Goal: Task Accomplishment & Management: Manage account settings

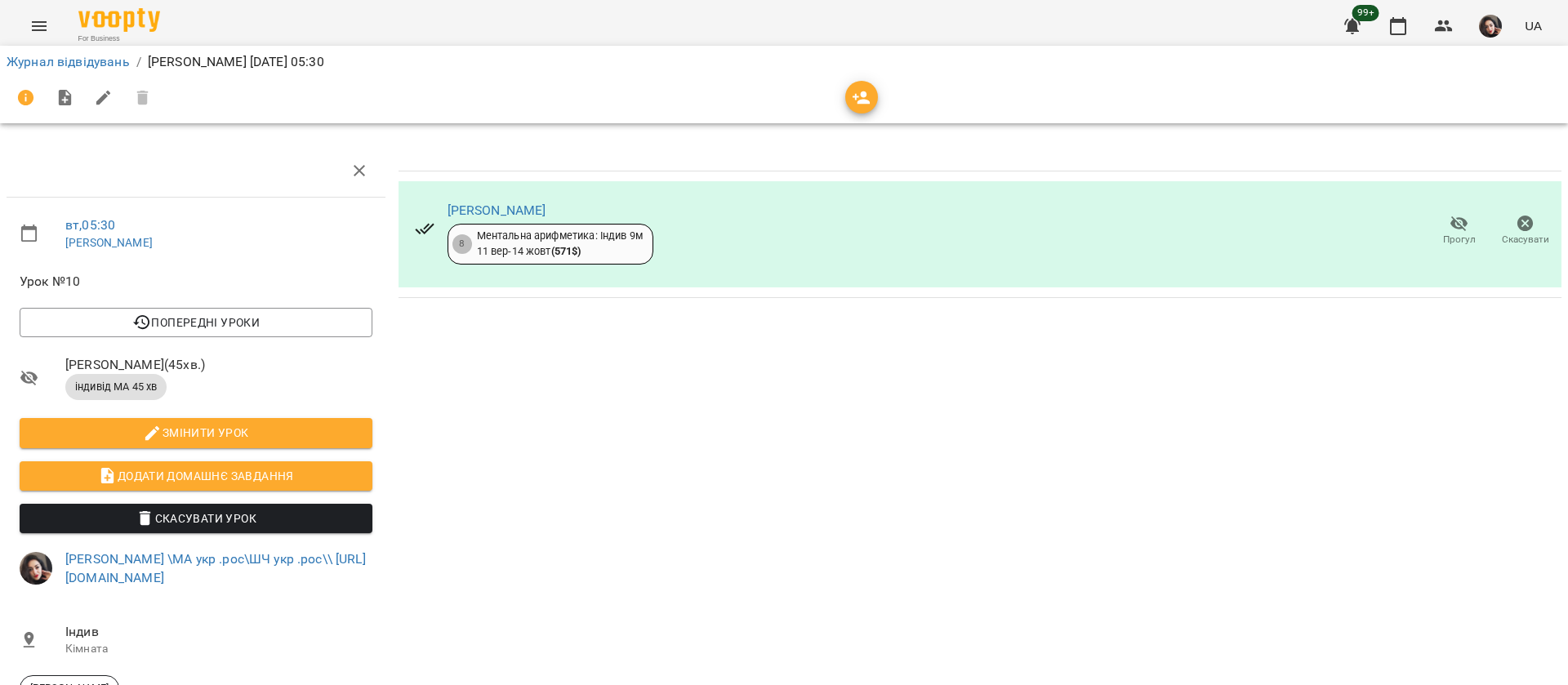
click at [78, 73] on div "Журнал відвідувань / [PERSON_NAME] [DATE] 05:30" at bounding box center [783, 84] width 1574 height 84
click at [73, 64] on link "Журнал відвідувань" at bounding box center [68, 61] width 123 height 15
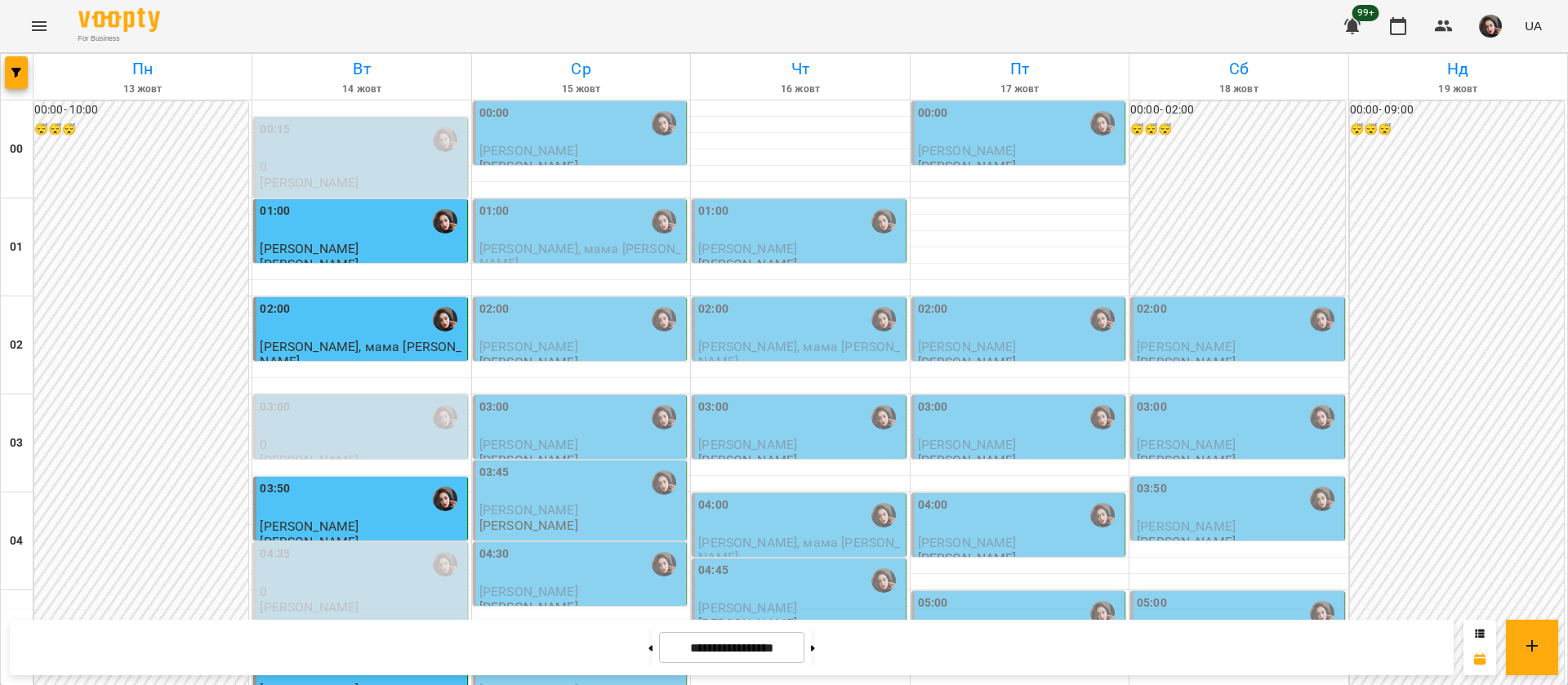
scroll to position [857, 0]
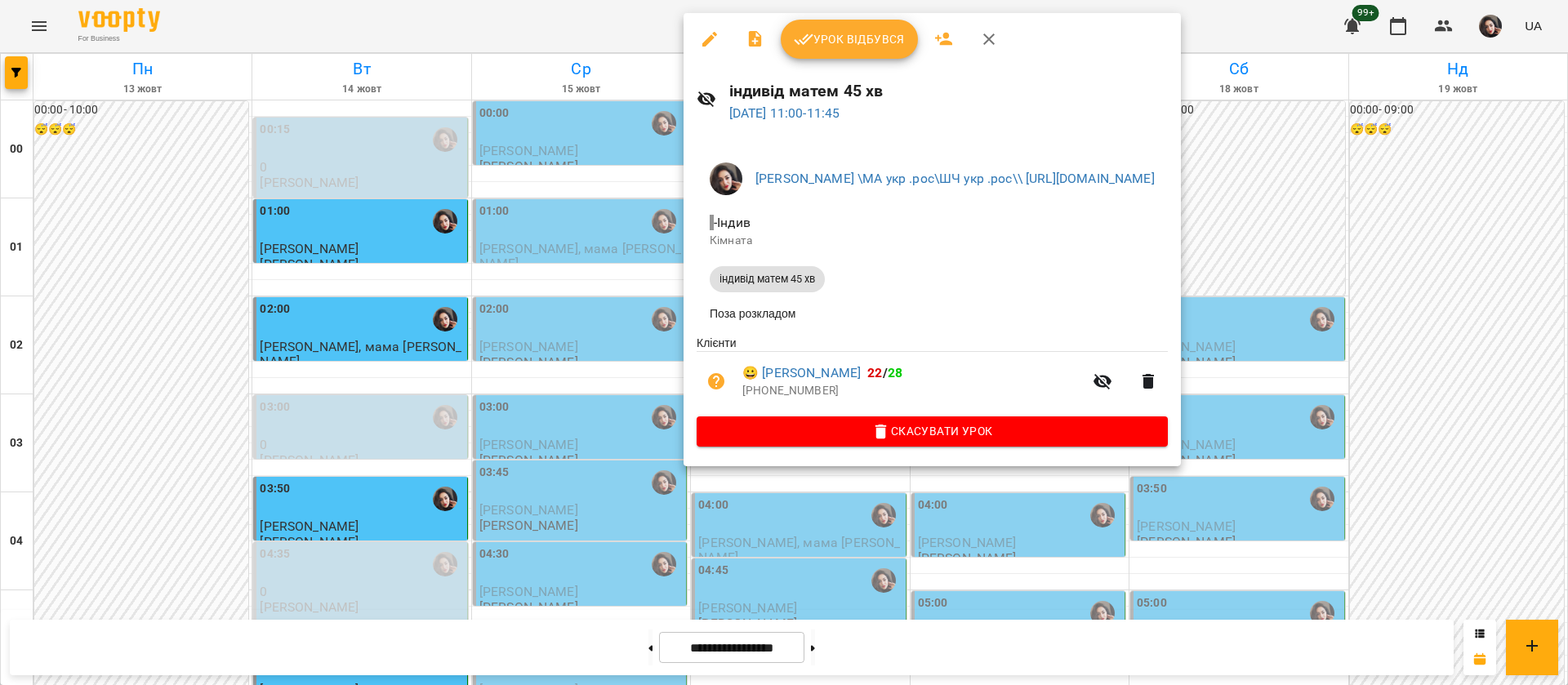
click at [509, 14] on div at bounding box center [784, 342] width 1568 height 685
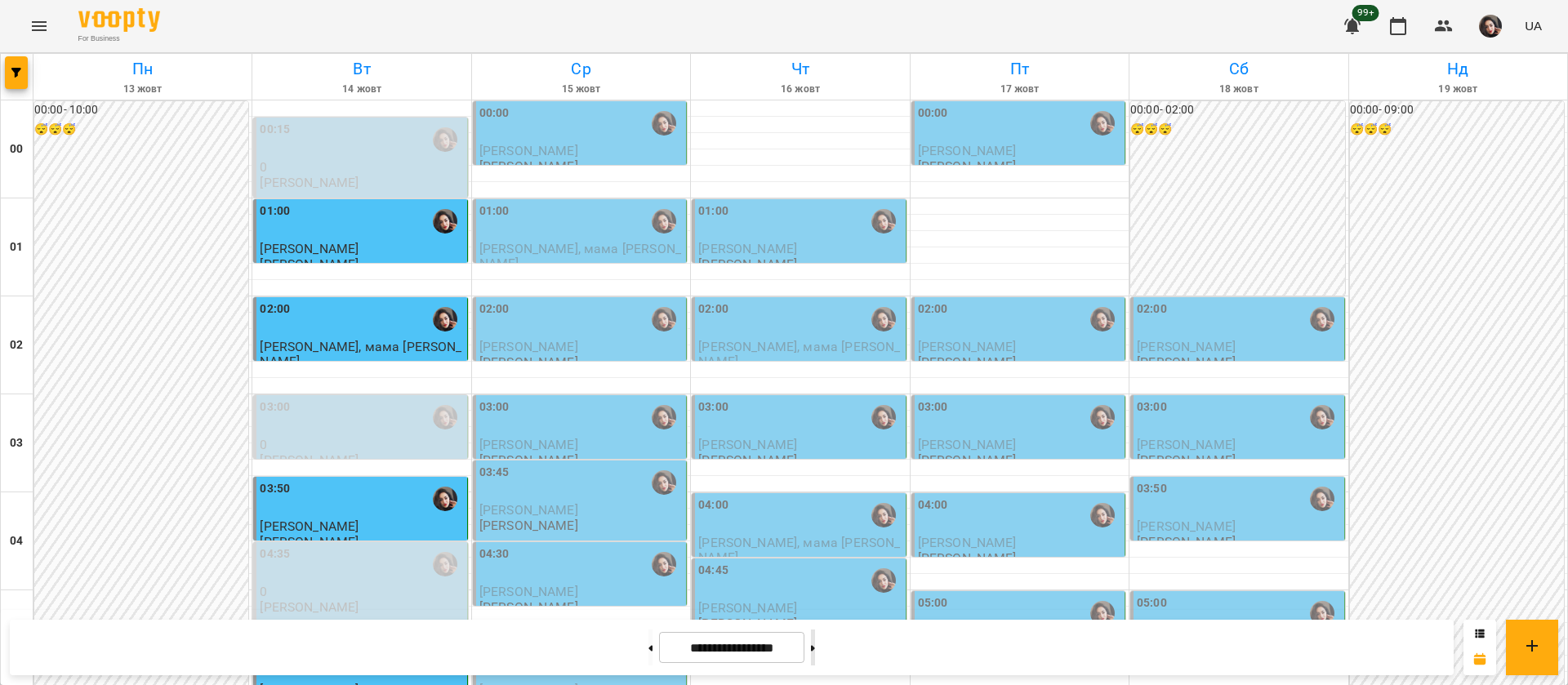
click at [815, 652] on button at bounding box center [813, 647] width 5 height 36
type input "**********"
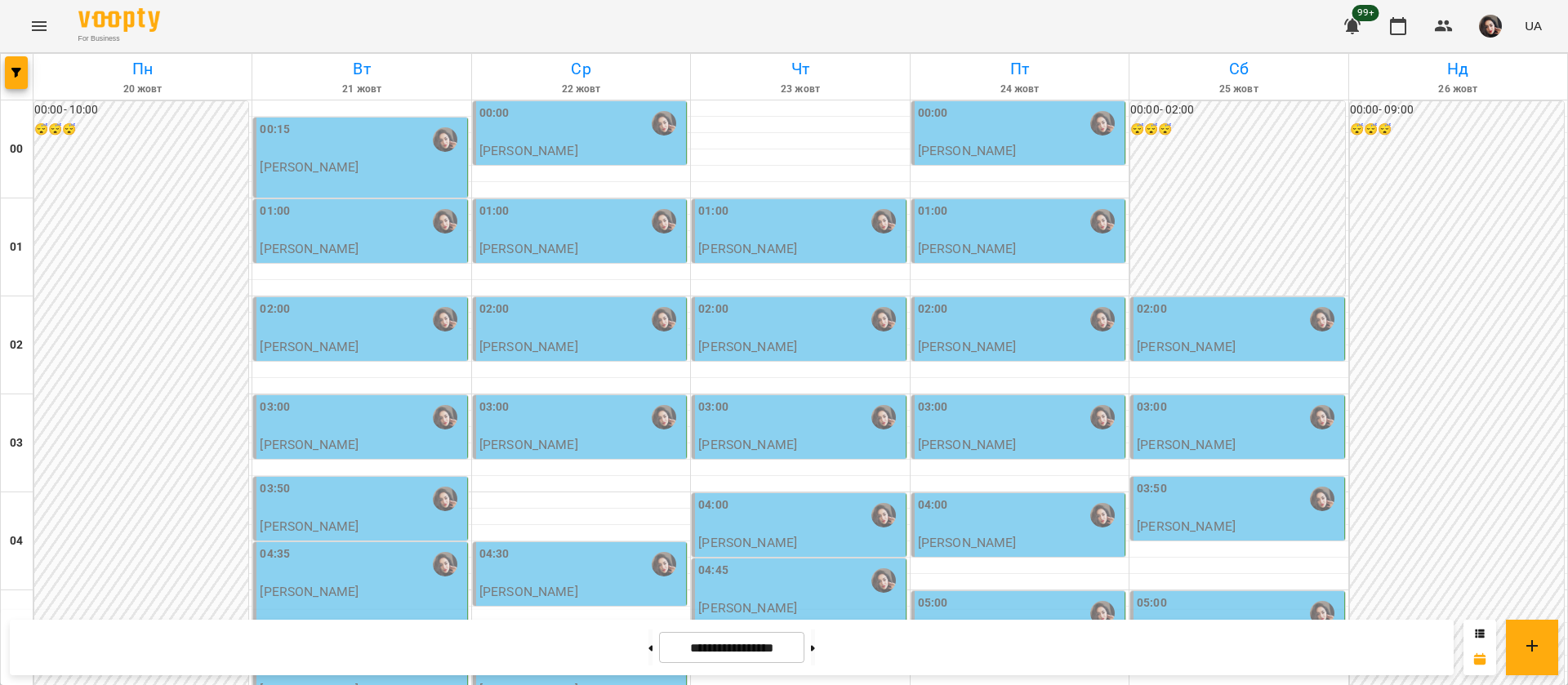
scroll to position [245, 0]
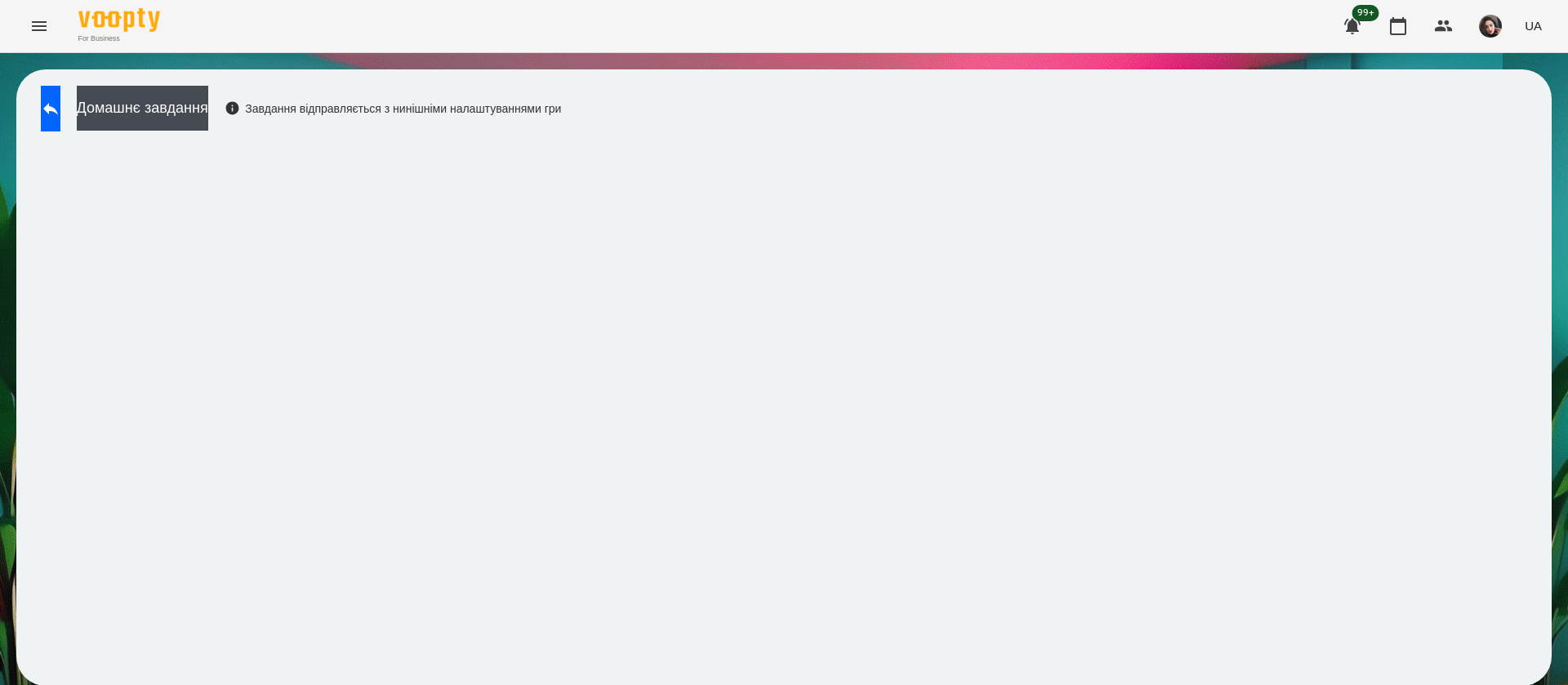
scroll to position [1, 0]
click at [61, 105] on icon at bounding box center [51, 108] width 20 height 20
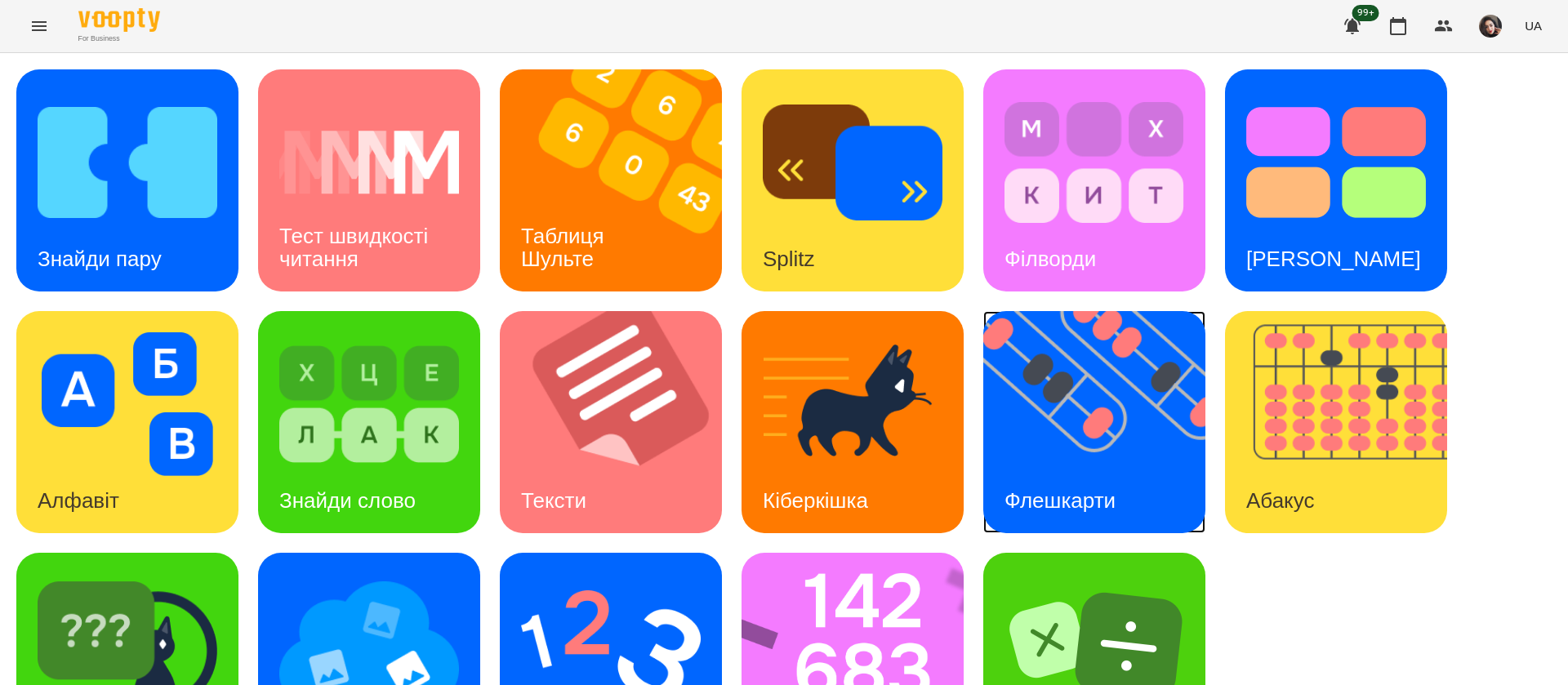
click at [1025, 408] on img at bounding box center [1104, 422] width 242 height 222
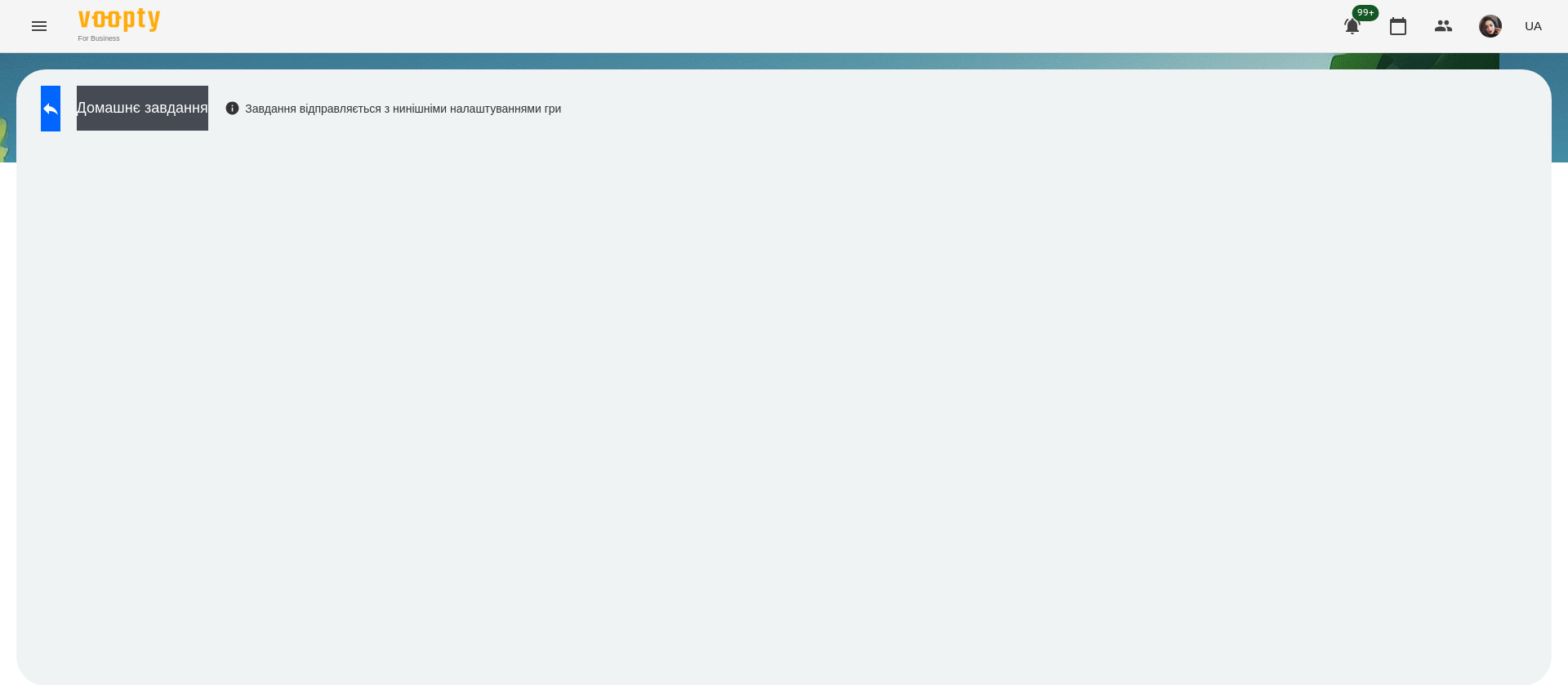
scroll to position [1, 0]
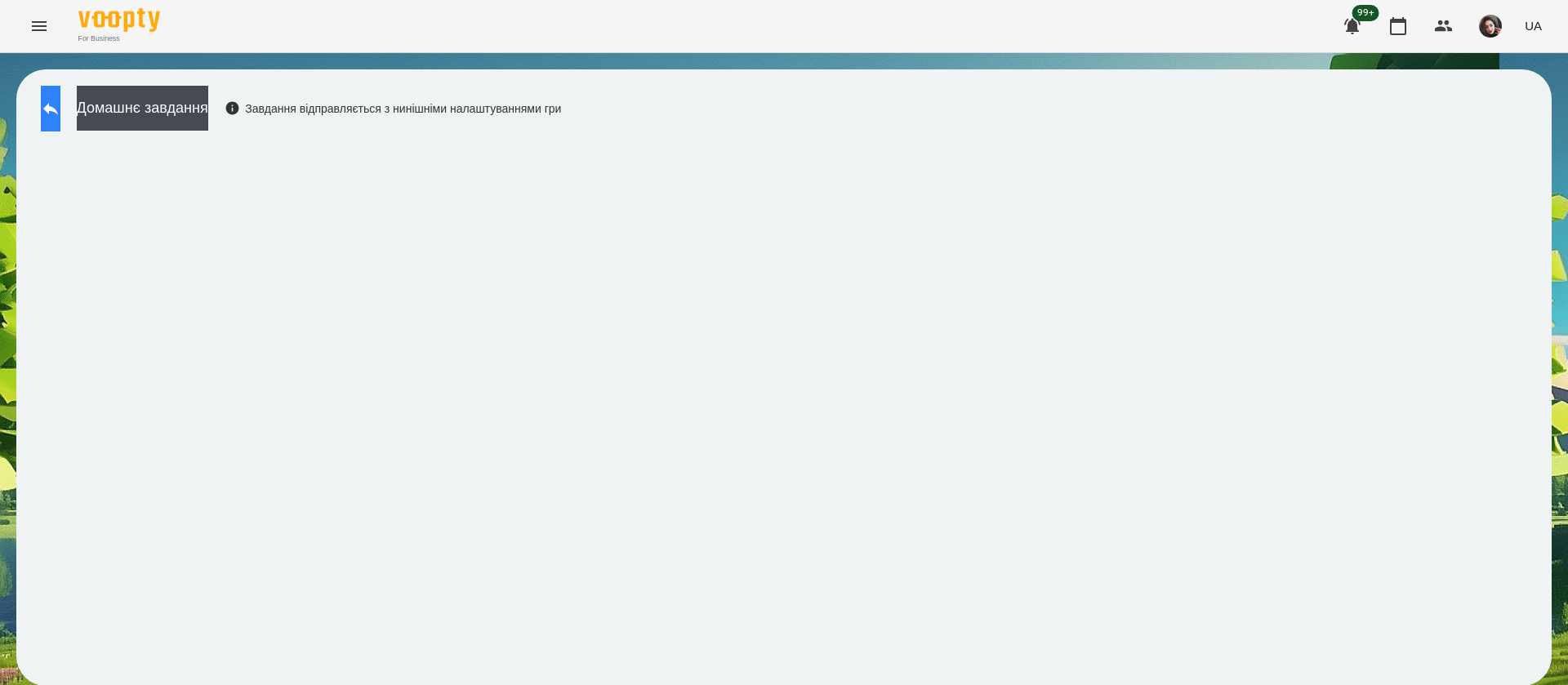
click at [61, 108] on icon at bounding box center [51, 108] width 20 height 20
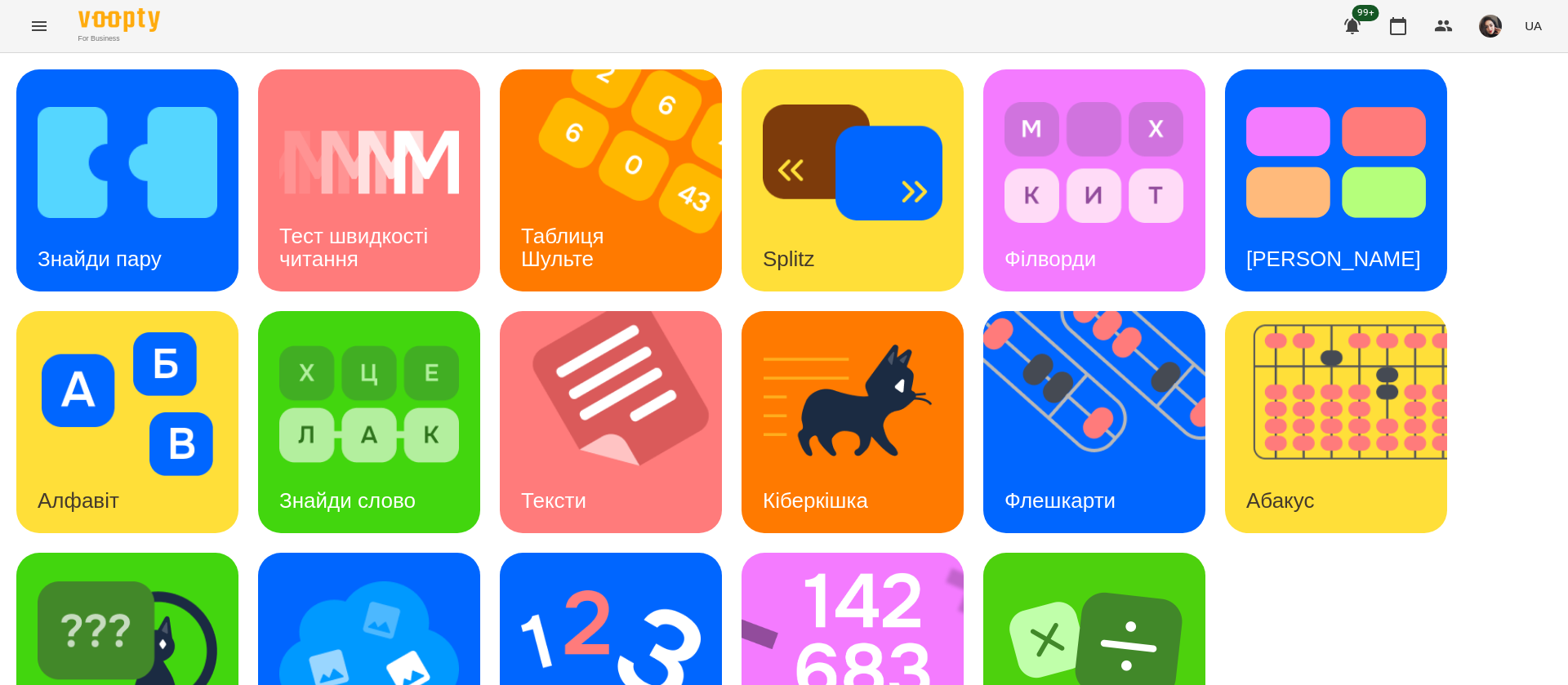
scroll to position [106, 0]
click at [874, 552] on img at bounding box center [863, 663] width 243 height 222
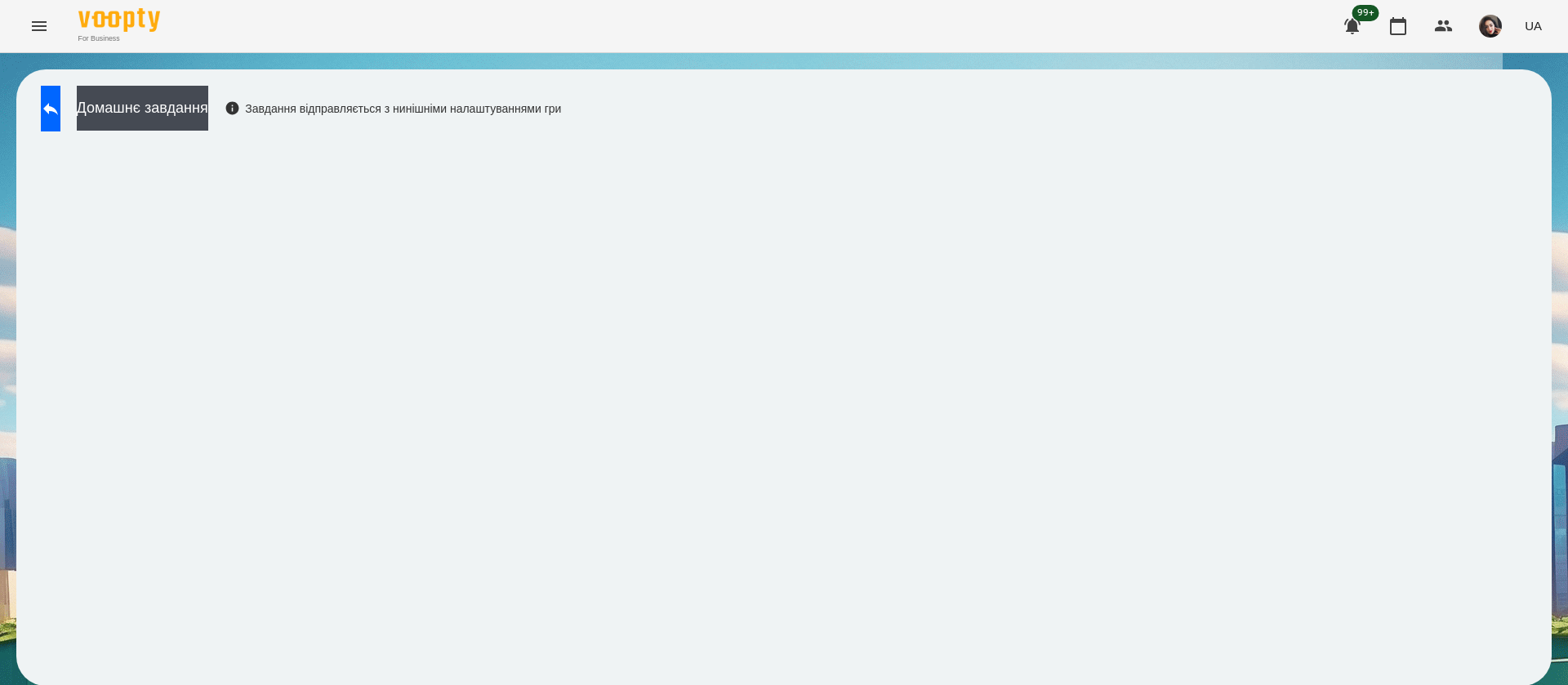
scroll to position [1, 0]
click at [61, 118] on button at bounding box center [51, 108] width 20 height 46
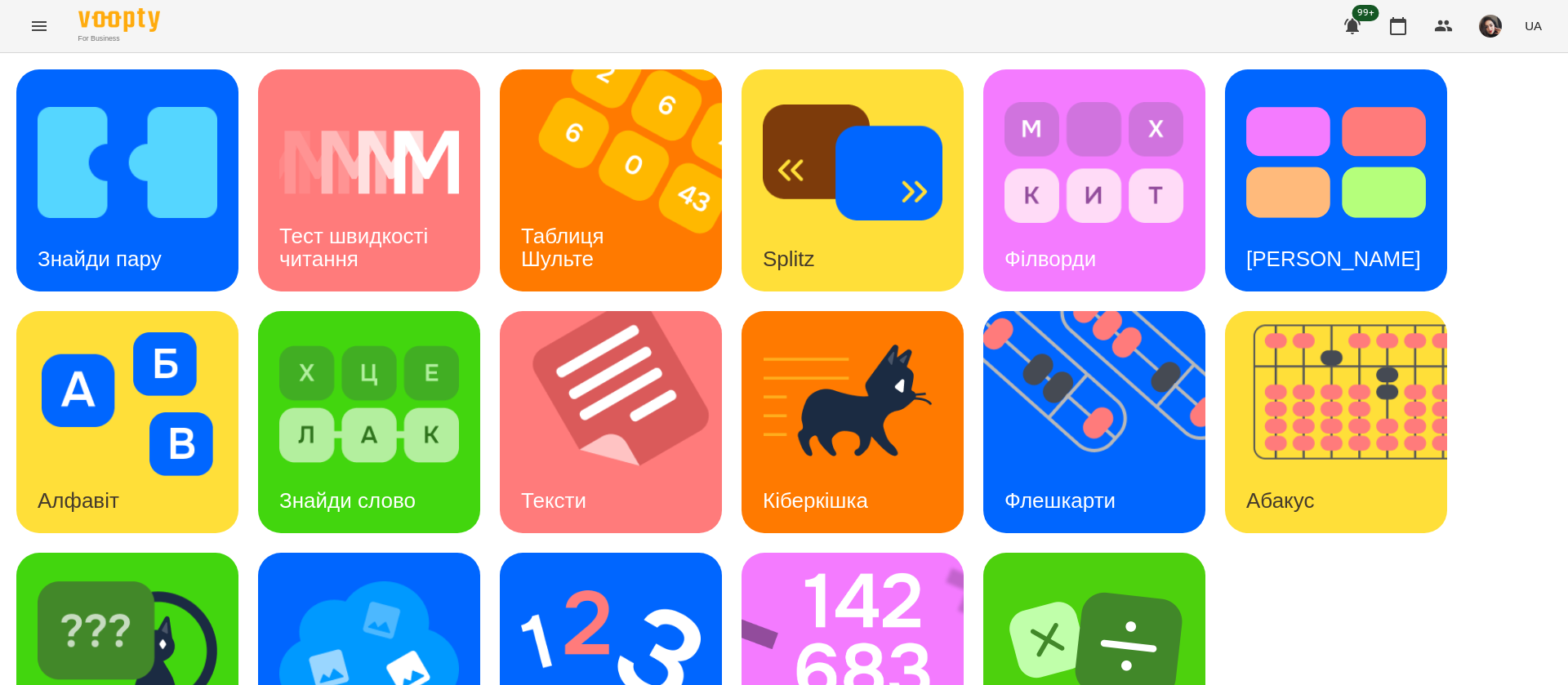
scroll to position [106, 0]
click at [298, 601] on img at bounding box center [369, 645] width 180 height 144
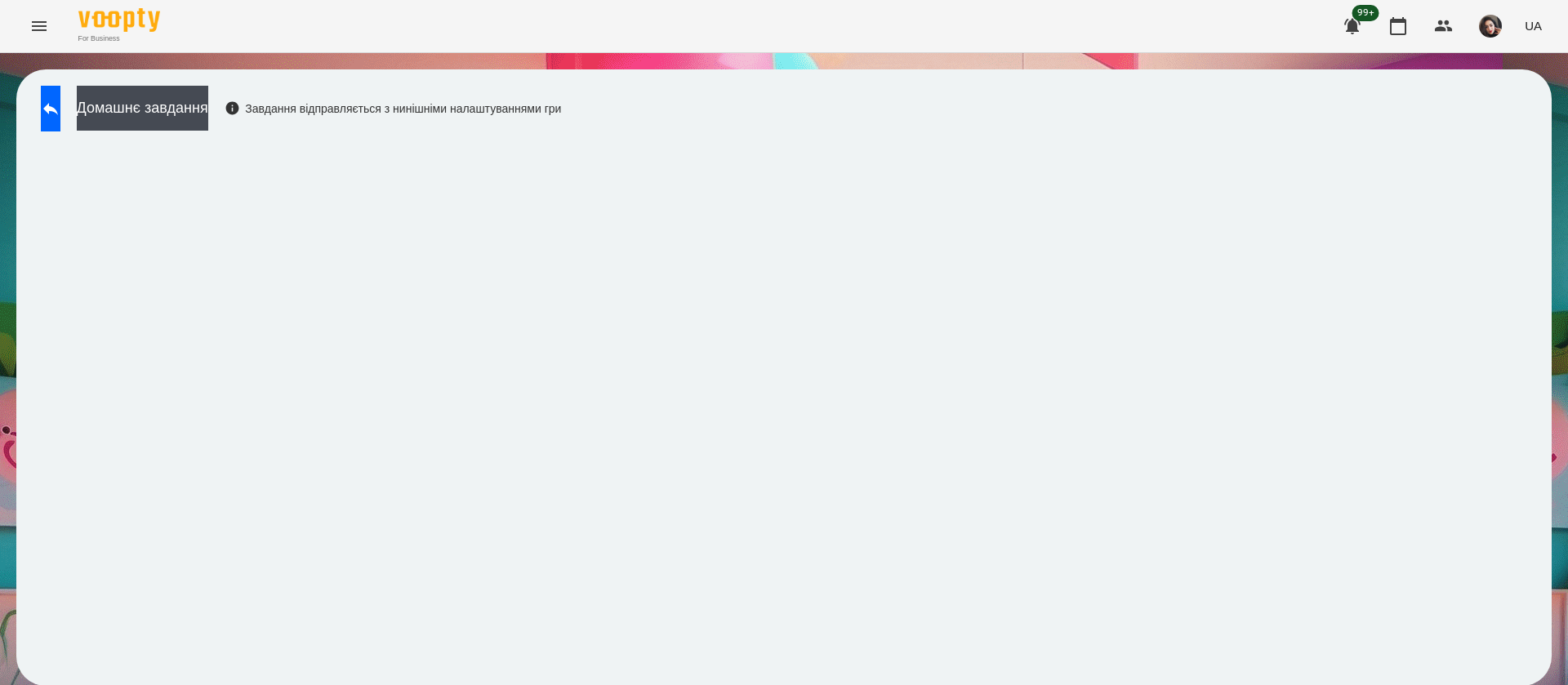
click at [735, 18] on div "For Business 99+ UA" at bounding box center [784, 26] width 1568 height 52
click at [61, 111] on icon at bounding box center [51, 108] width 20 height 20
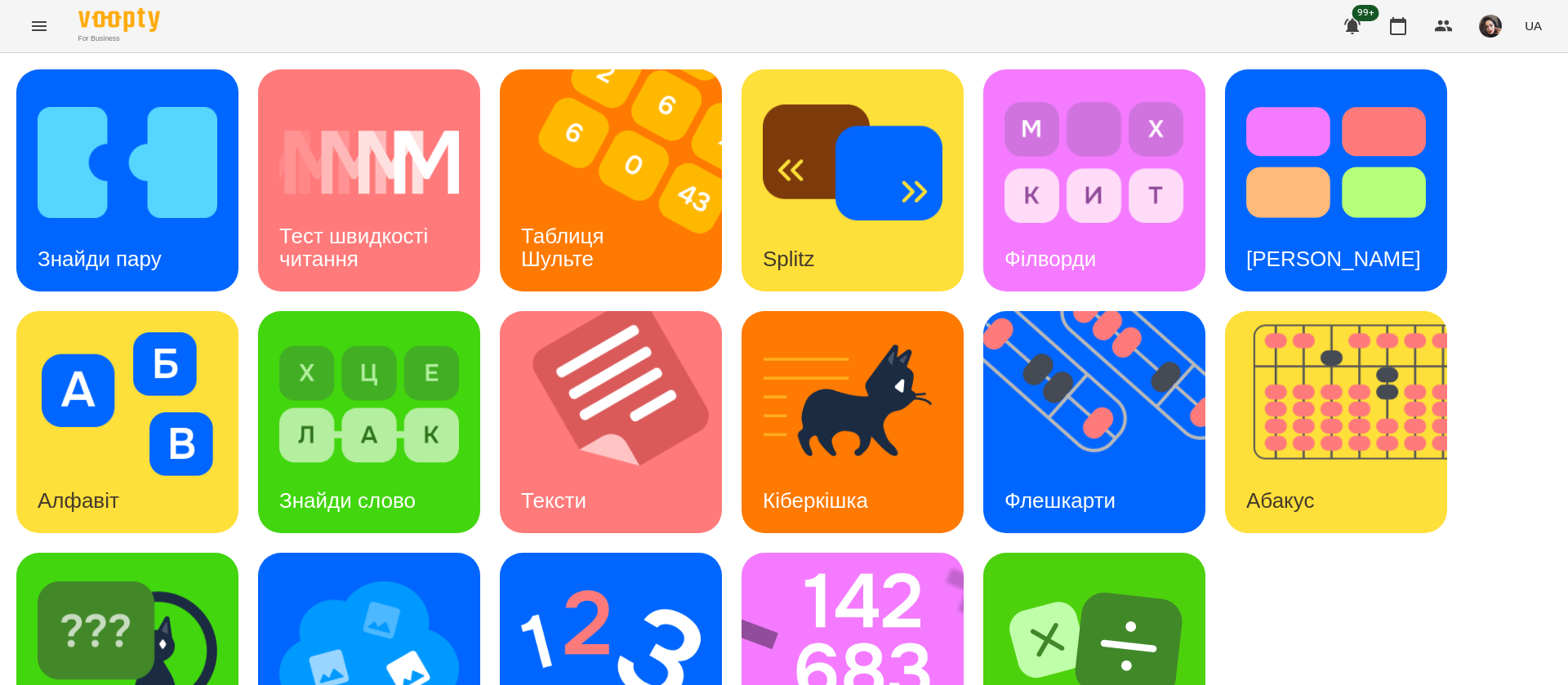
scroll to position [106, 0]
click at [542, 574] on img at bounding box center [610, 645] width 180 height 144
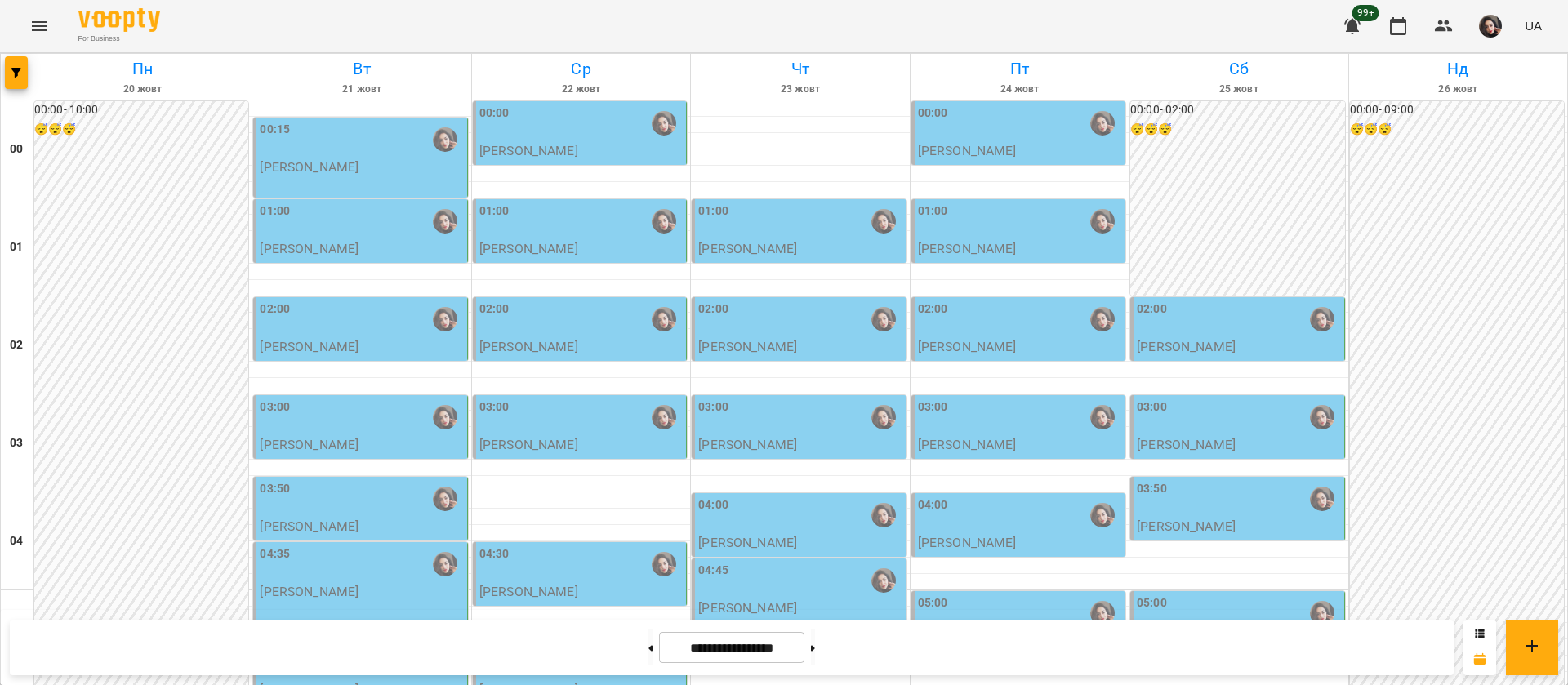
scroll to position [1102, 0]
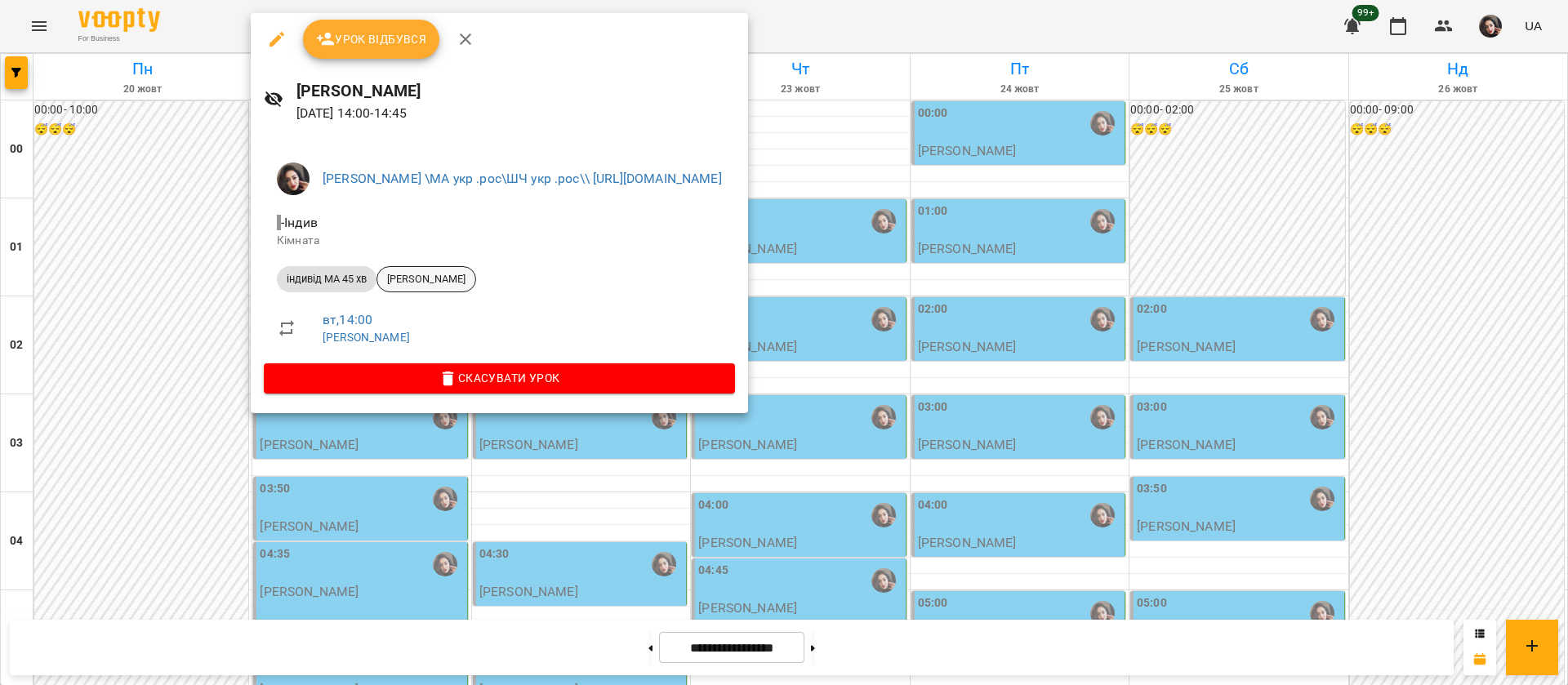
click at [431, 273] on span "[PERSON_NAME]" at bounding box center [426, 279] width 98 height 14
